Goal: Information Seeking & Learning: Learn about a topic

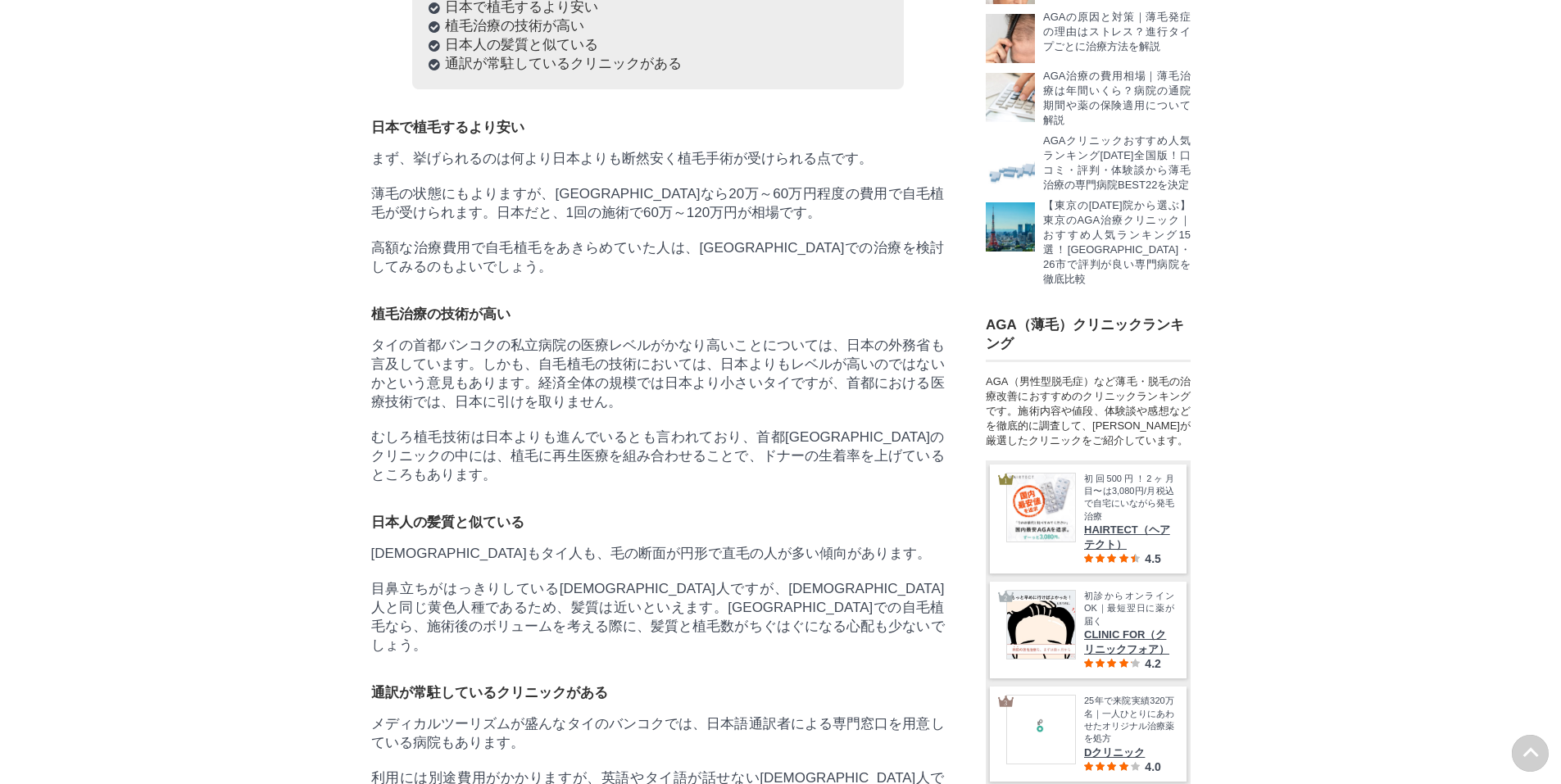
scroll to position [2293, 0]
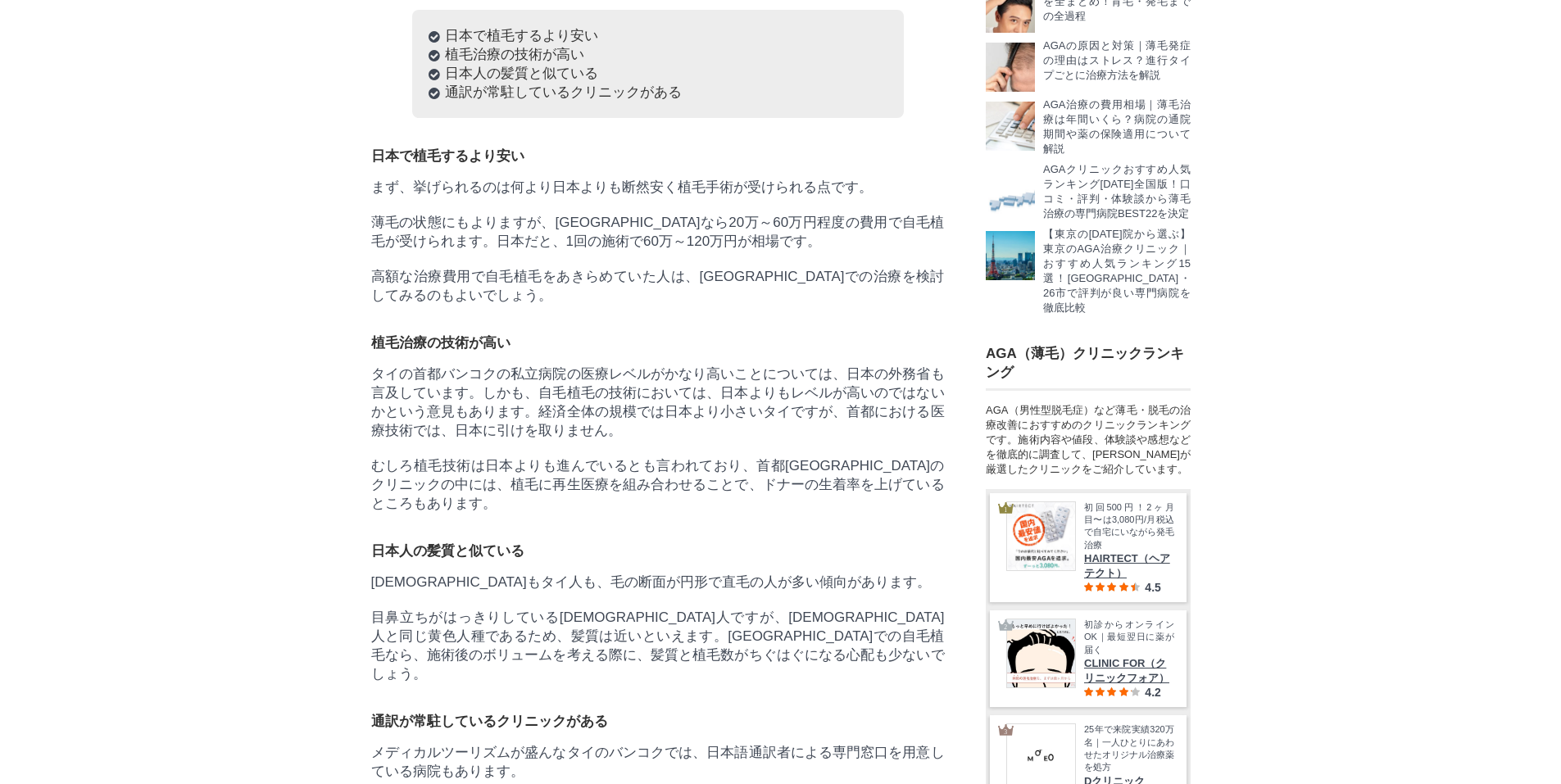
click at [560, 250] on p "薄毛の状態にもよりますが、[GEOGRAPHIC_DATA]なら20万～60万円程度の費用で自毛植毛が受けられます。日本だと、1回の施術で60万～120万円が…" at bounding box center [658, 232] width 574 height 38
drag, startPoint x: 367, startPoint y: 455, endPoint x: 421, endPoint y: 458, distance: 54.1
drag, startPoint x: 449, startPoint y: 459, endPoint x: 494, endPoint y: 463, distance: 45.2
click at [494, 439] on p "タイの首都バンコクの私立病院の医療レベルがかなり高いことについては、日本の外務省も言及しています。しかも、自毛植毛の技術においては、日本よりもレベルが高いので…" at bounding box center [658, 401] width 574 height 75
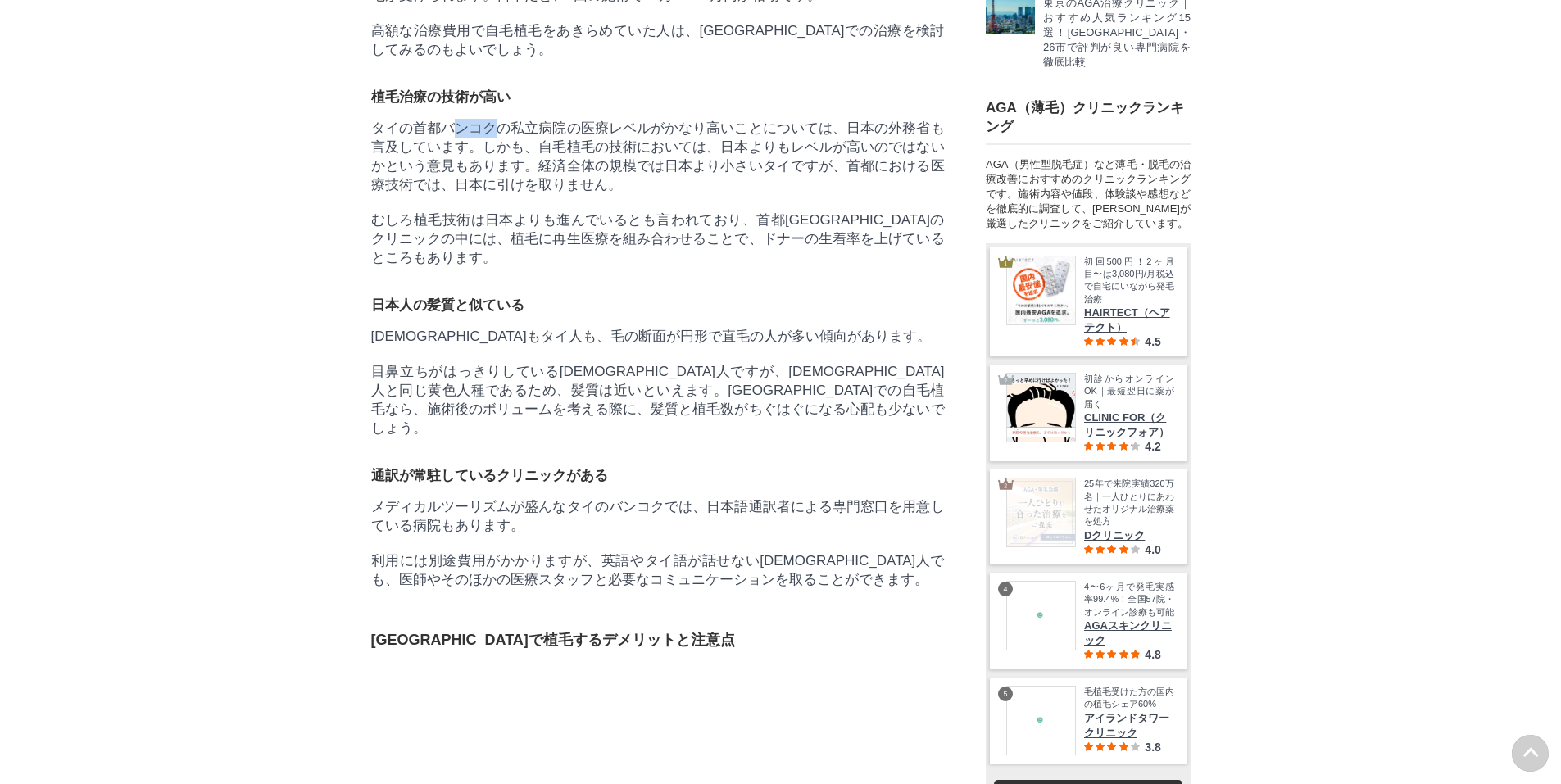
scroll to position [66207, 81135]
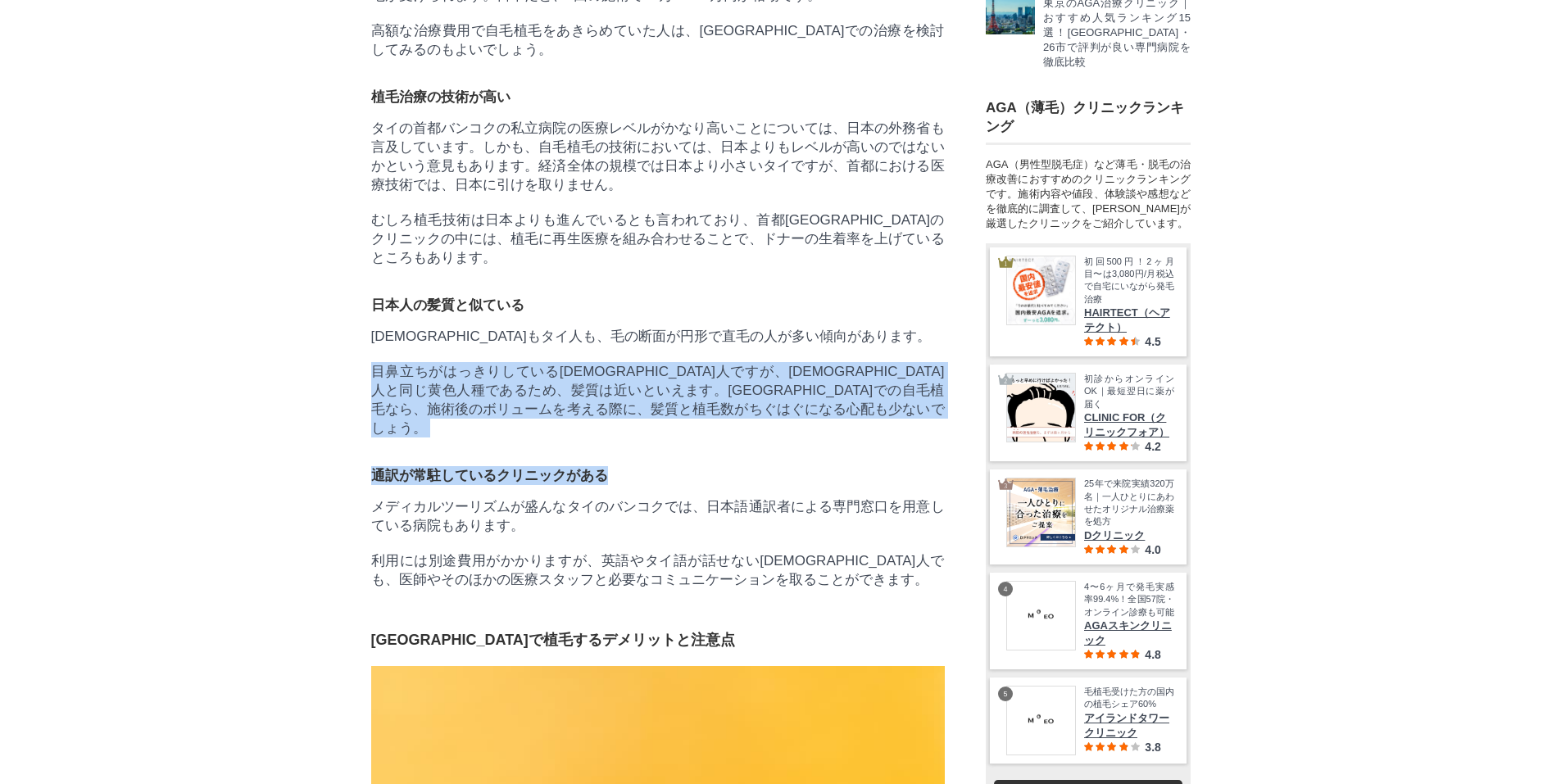
drag, startPoint x: 368, startPoint y: 484, endPoint x: 672, endPoint y: 553, distance: 311.7
click at [656, 438] on p "目鼻立ちがはっきりしている[DEMOGRAPHIC_DATA]人ですが、[DEMOGRAPHIC_DATA]人と同じ黄色人種であるため、髪質は近いといえます。…" at bounding box center [658, 399] width 574 height 75
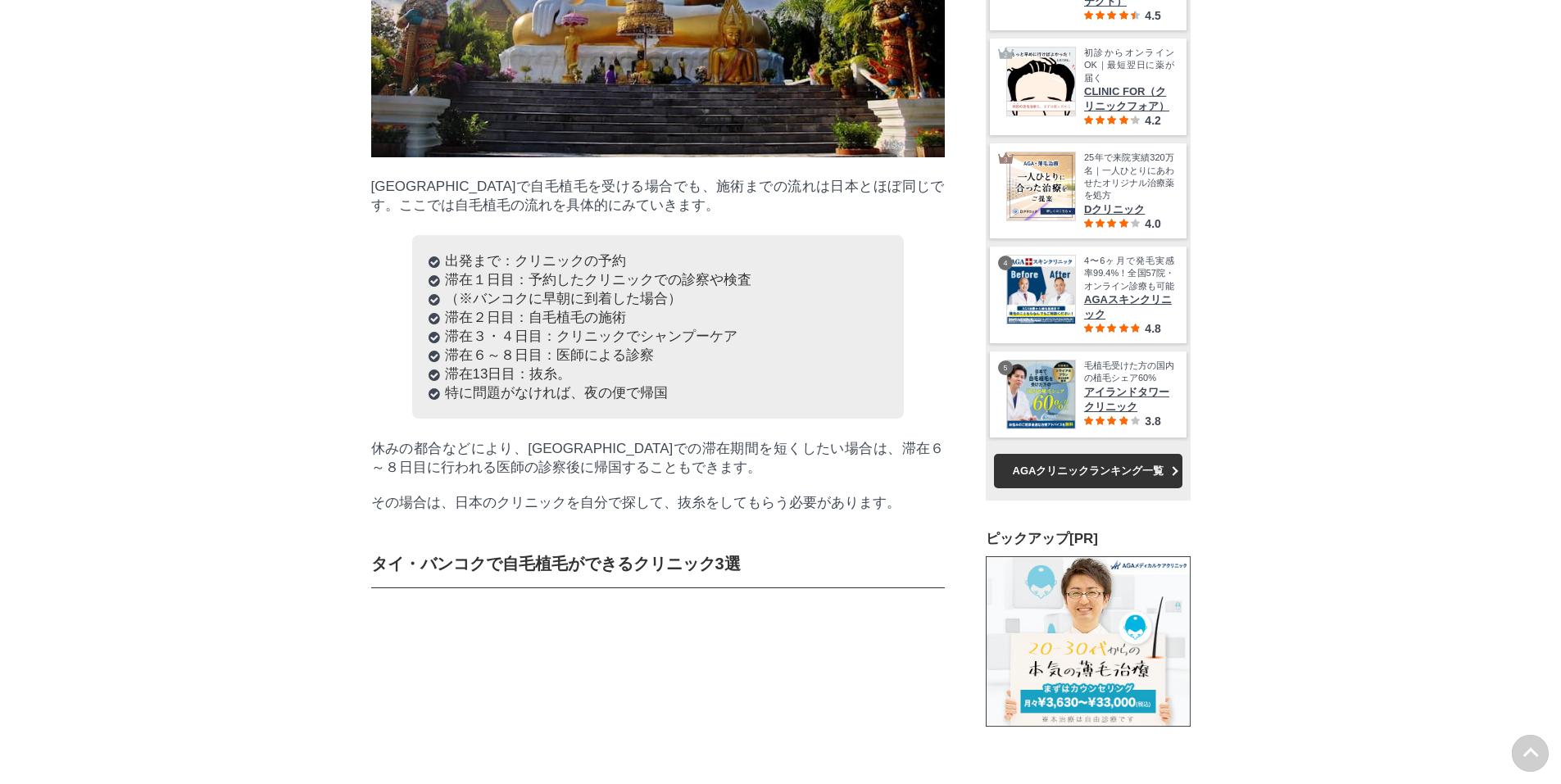
scroll to position [7372, 0]
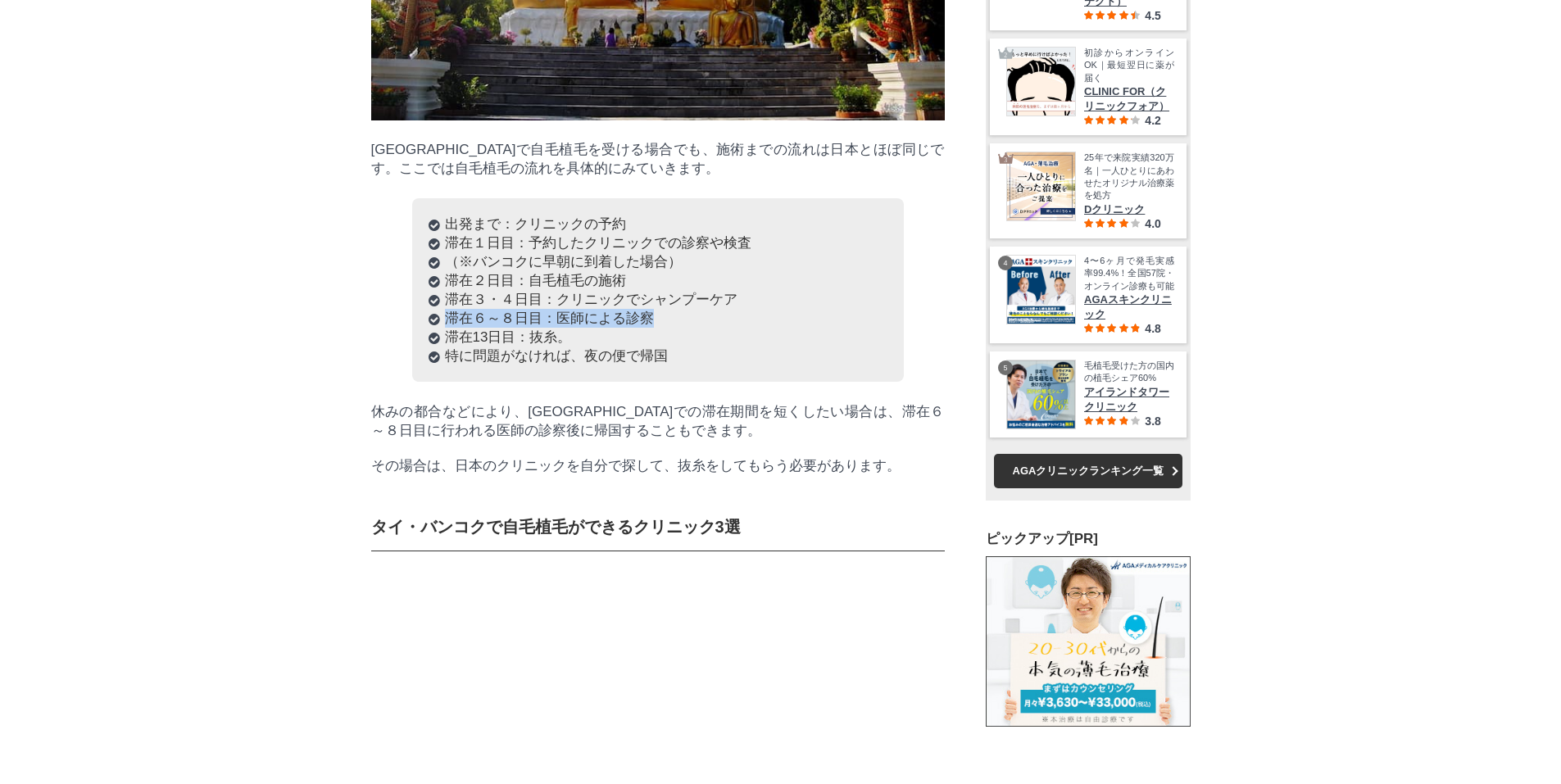
drag, startPoint x: 448, startPoint y: 605, endPoint x: 663, endPoint y: 616, distance: 215.3
click at [663, 327] on li "滞在６～８日目：医師による診察" at bounding box center [657, 319] width 459 height 19
drag, startPoint x: 449, startPoint y: 625, endPoint x: 565, endPoint y: 626, distance: 116.0
click at [565, 346] on li "滞在13日目：抜糸。" at bounding box center [657, 337] width 459 height 19
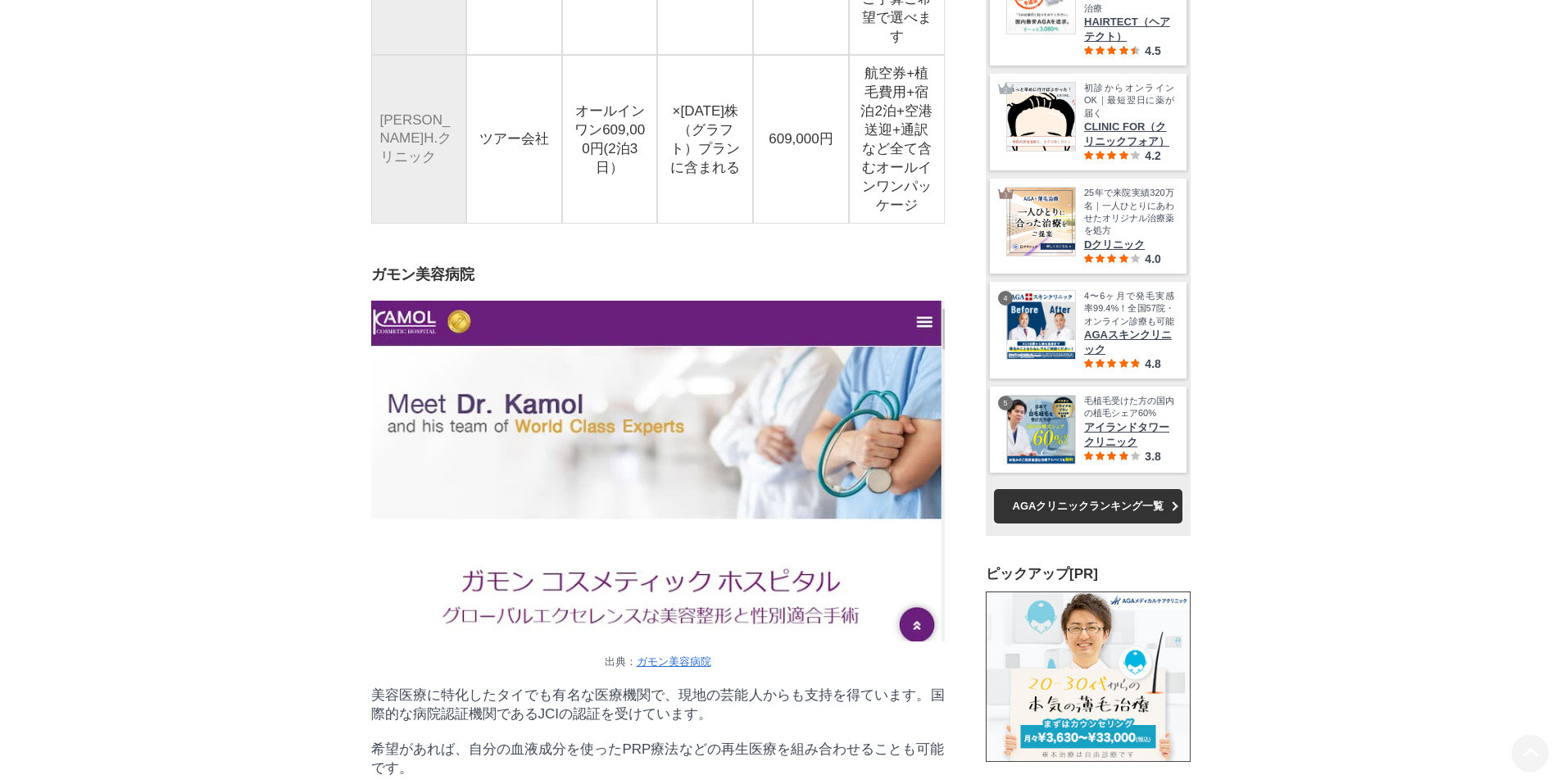
scroll to position [8847, 0]
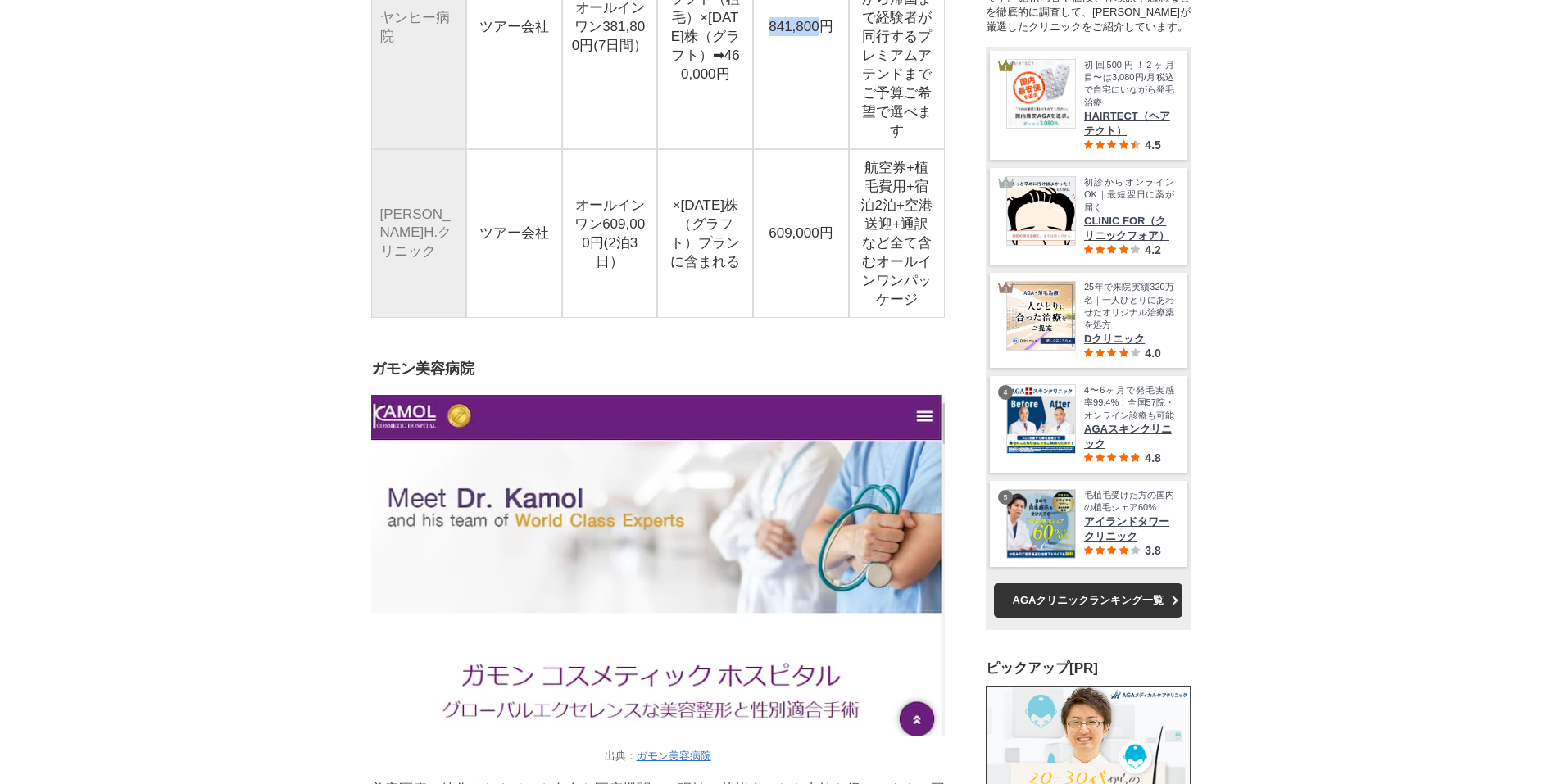
drag, startPoint x: 765, startPoint y: 414, endPoint x: 822, endPoint y: 422, distance: 57.6
click at [822, 149] on td "841,800円" at bounding box center [801, 27] width 96 height 244
drag, startPoint x: 864, startPoint y: 34, endPoint x: 914, endPoint y: 247, distance: 218.8
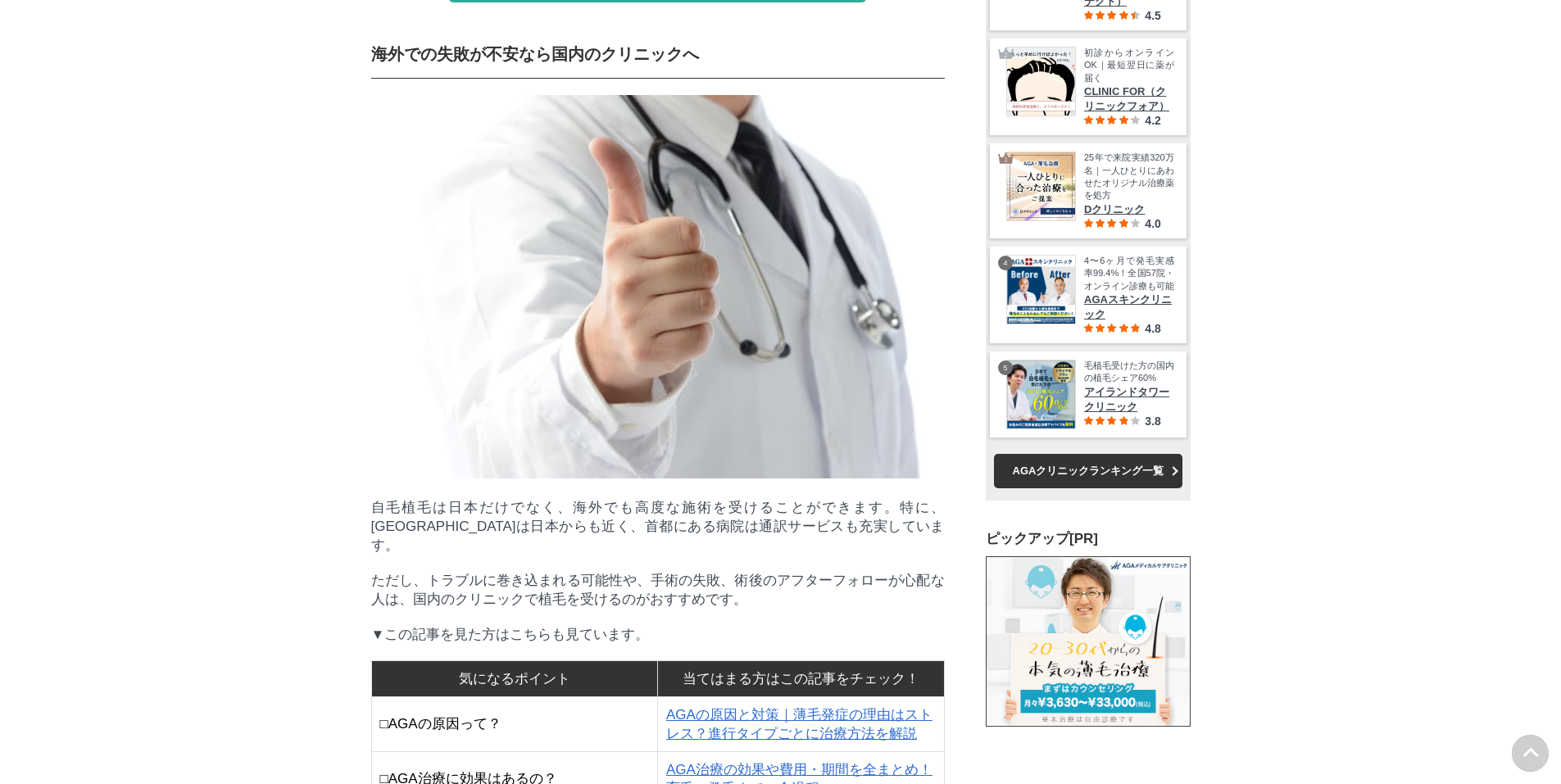
scroll to position [68296, 81135]
